Goal: Task Accomplishment & Management: Use online tool/utility

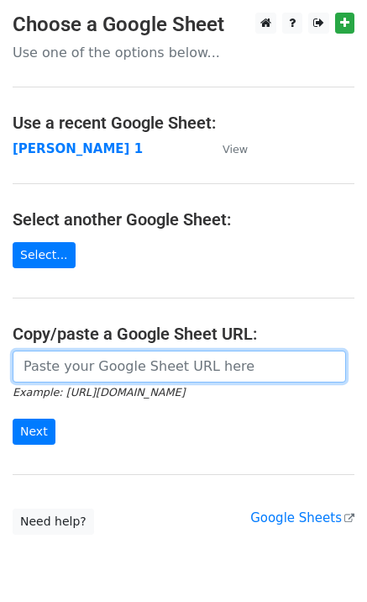
click at [79, 371] on input "url" at bounding box center [180, 367] width 334 height 32
type input "[URL][DOMAIN_NAME]"
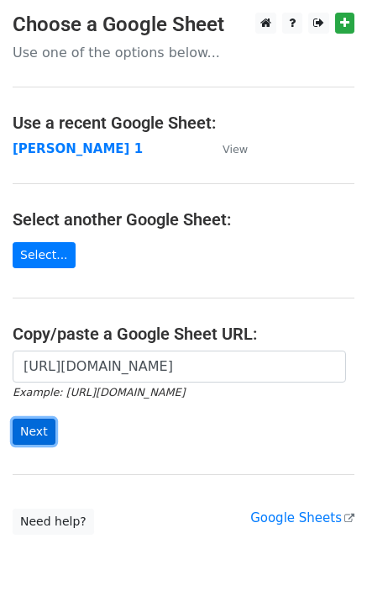
click at [33, 437] on input "Next" at bounding box center [34, 432] width 43 height 26
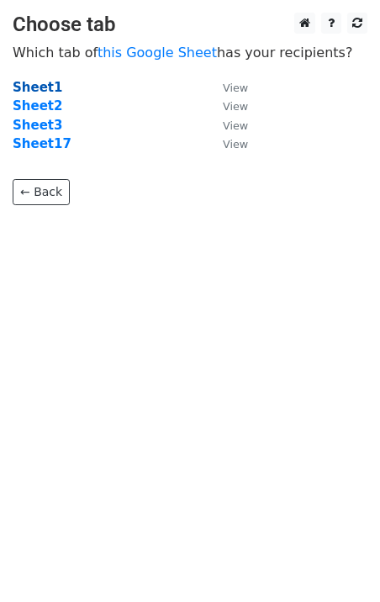
click at [24, 86] on strong "Sheet1" at bounding box center [38, 87] width 50 height 15
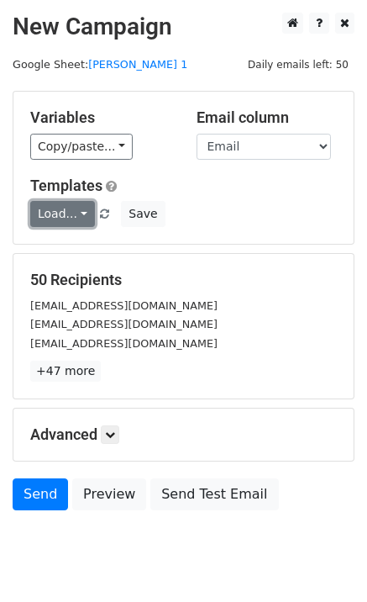
click at [63, 210] on link "Load..." at bounding box center [62, 214] width 65 height 26
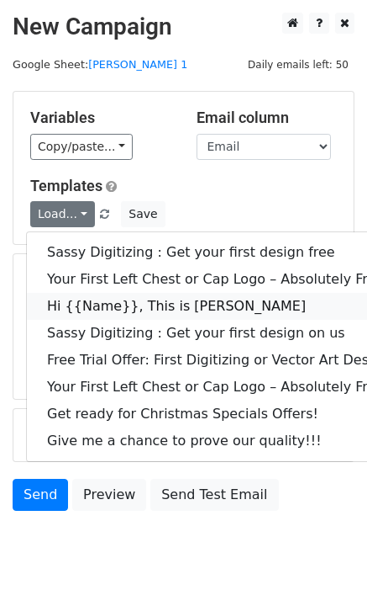
click at [138, 309] on link "Hi {{Name}}, This is [PERSON_NAME]" at bounding box center [242, 306] width 431 height 27
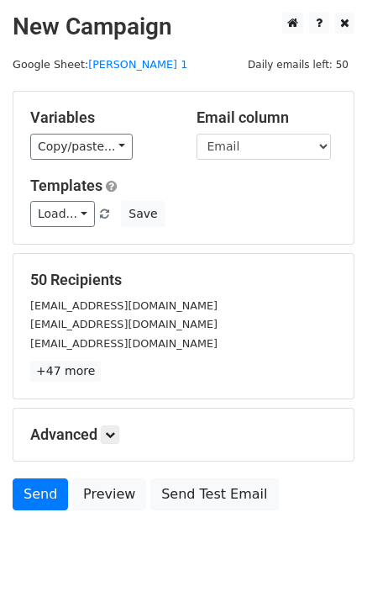
click at [29, 206] on div "Load... Sassy Digitizing : Get your first design free Your First Left Chest or …" at bounding box center [184, 214] width 332 height 26
click at [50, 216] on link "Load..." at bounding box center [62, 214] width 65 height 26
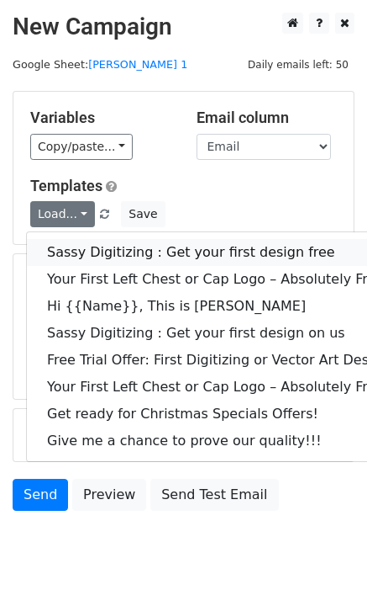
drag, startPoint x: 129, startPoint y: 251, endPoint x: 103, endPoint y: 251, distance: 26.1
click at [127, 252] on link "Sassy Digitizing : Get your first design free" at bounding box center [242, 252] width 431 height 27
